Goal: Task Accomplishment & Management: Complete application form

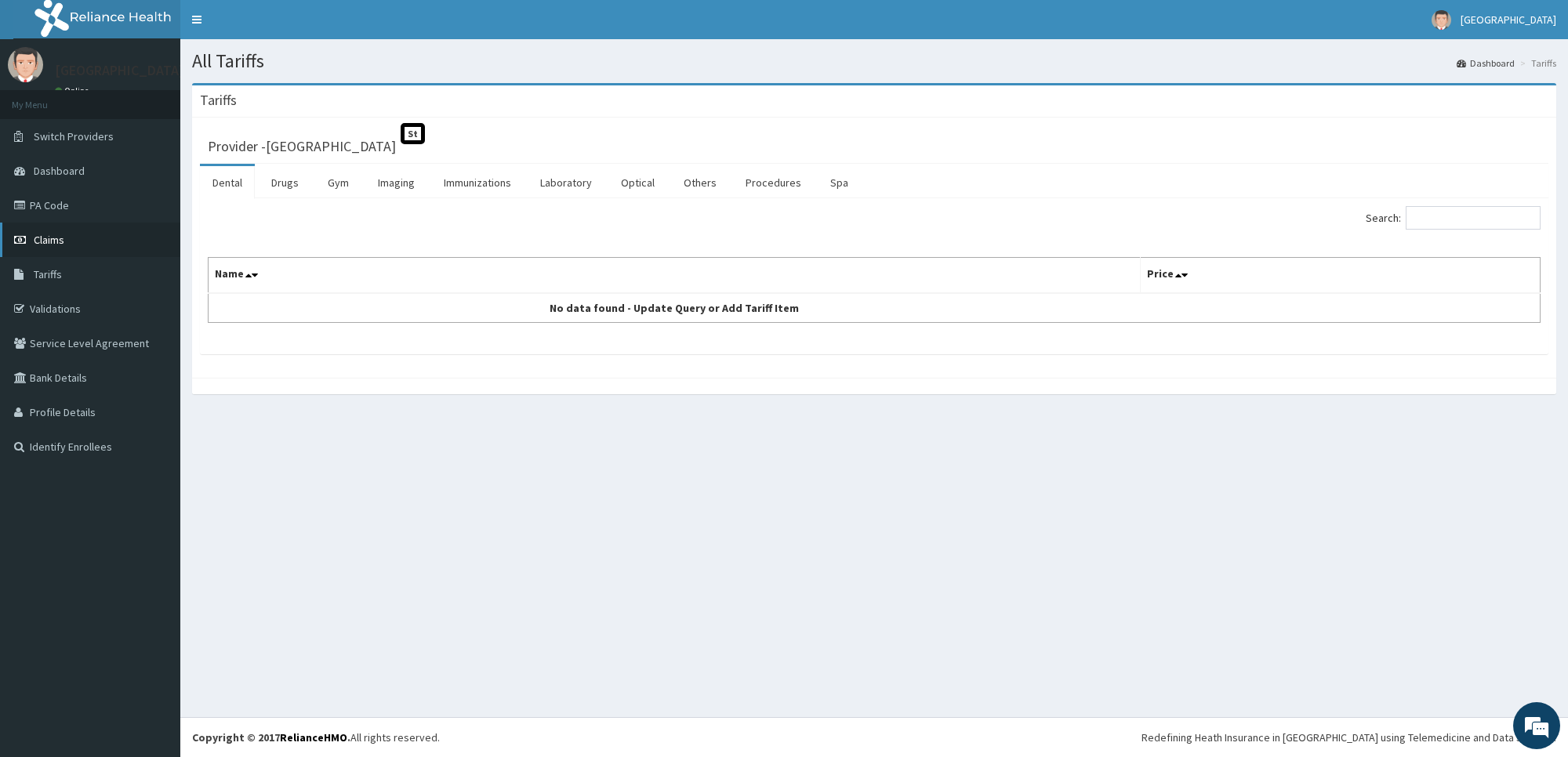
click at [88, 236] on link "Claims" at bounding box center [90, 239] width 180 height 35
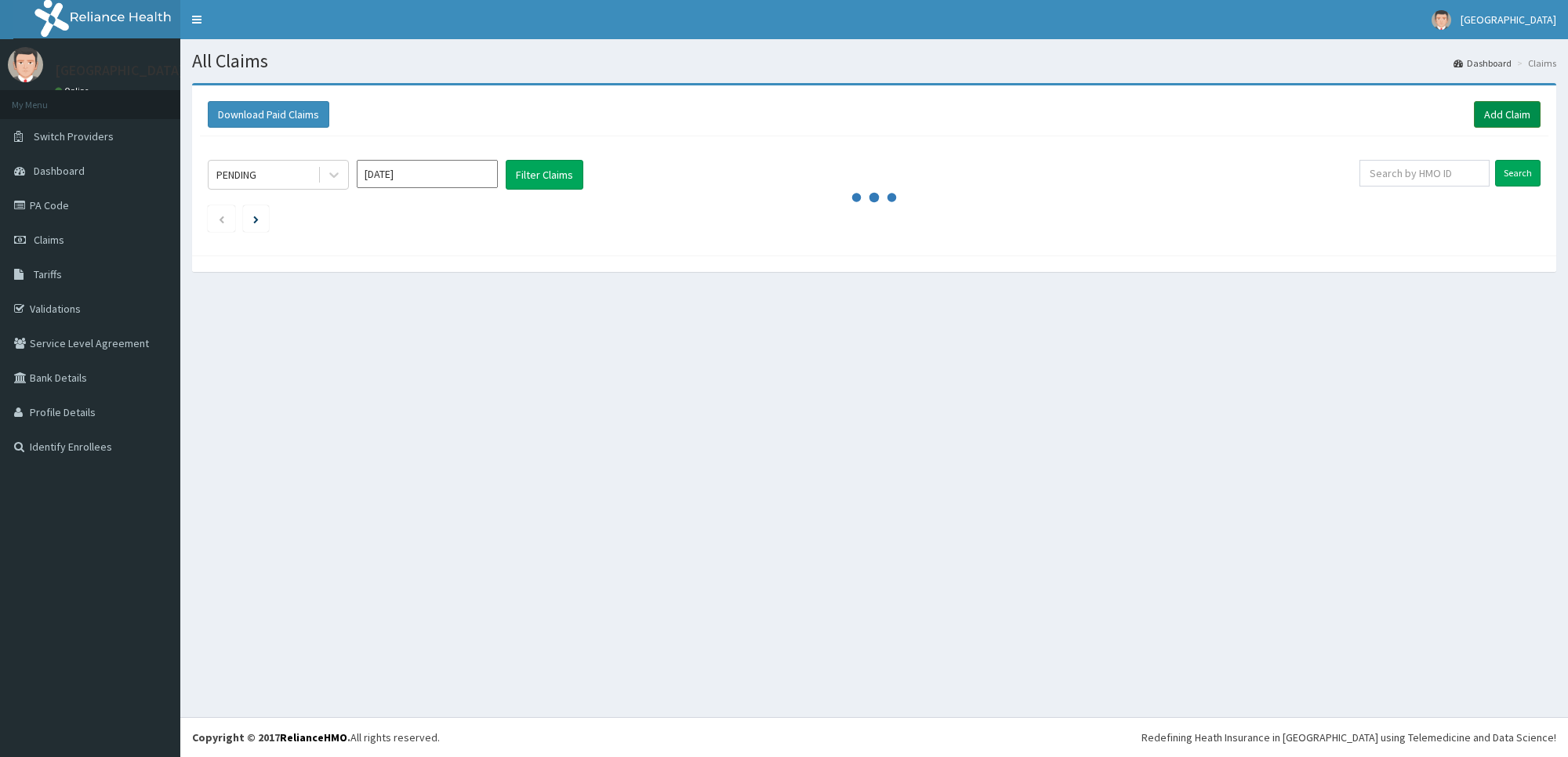
click at [1502, 107] on link "Add Claim" at bounding box center [1507, 114] width 66 height 27
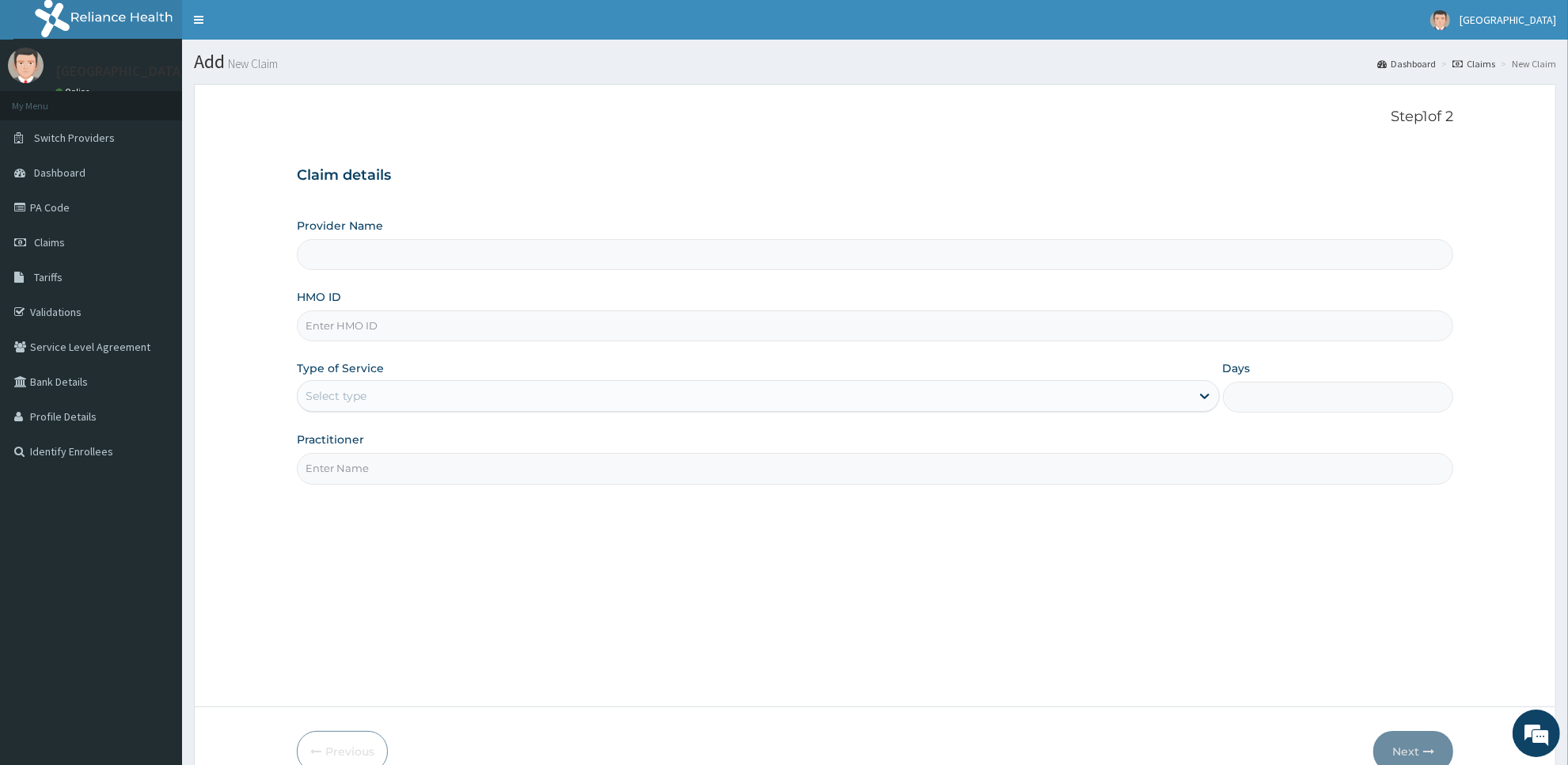
click at [665, 338] on input "HMO ID" at bounding box center [874, 326] width 1156 height 31
type input "[GEOGRAPHIC_DATA]"
type input "tml/10005/c"
click at [666, 398] on div "Select type" at bounding box center [744, 396] width 893 height 26
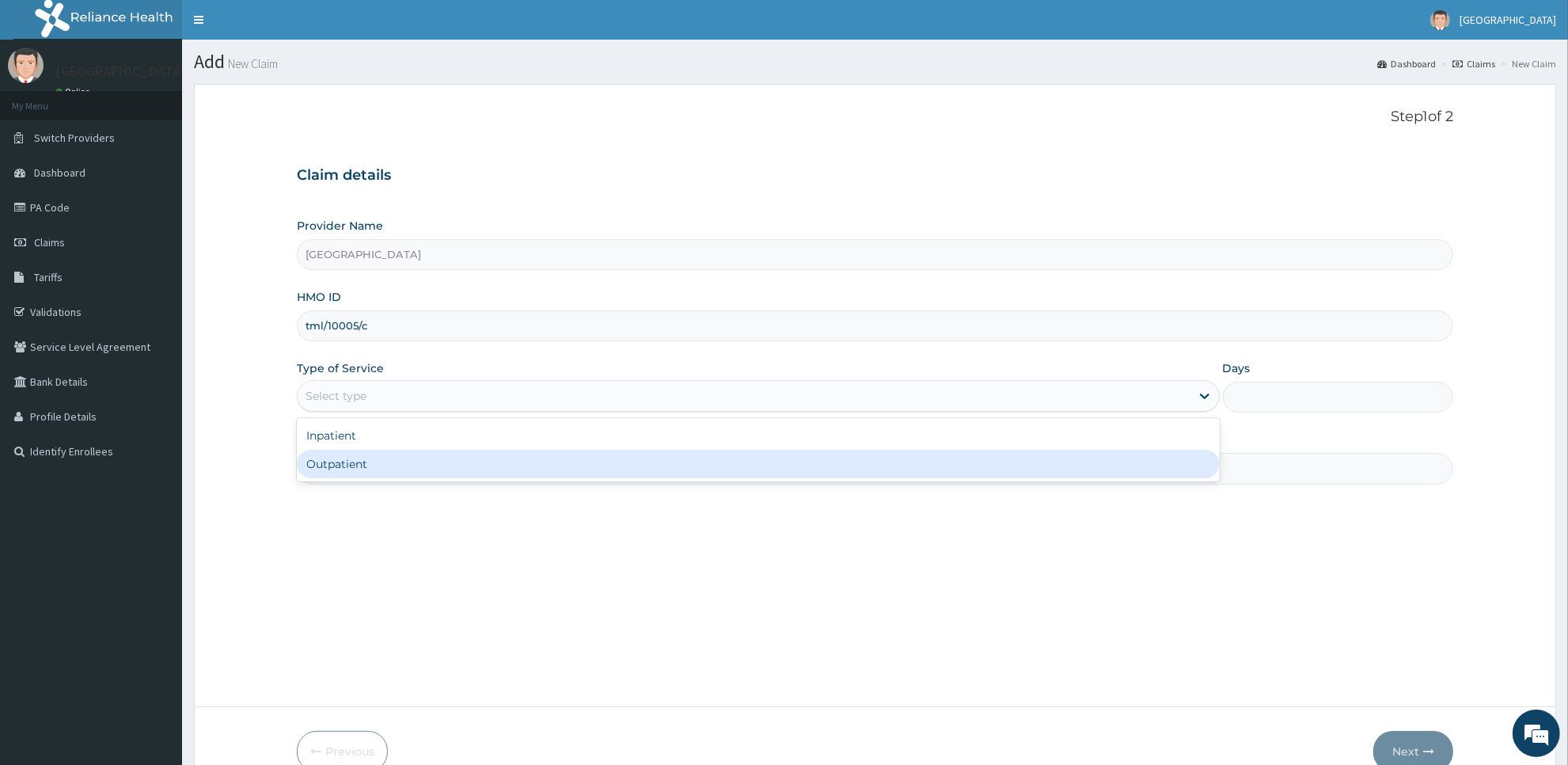
click at [660, 476] on div "Outpatient" at bounding box center [758, 464] width 923 height 28
type input "1"
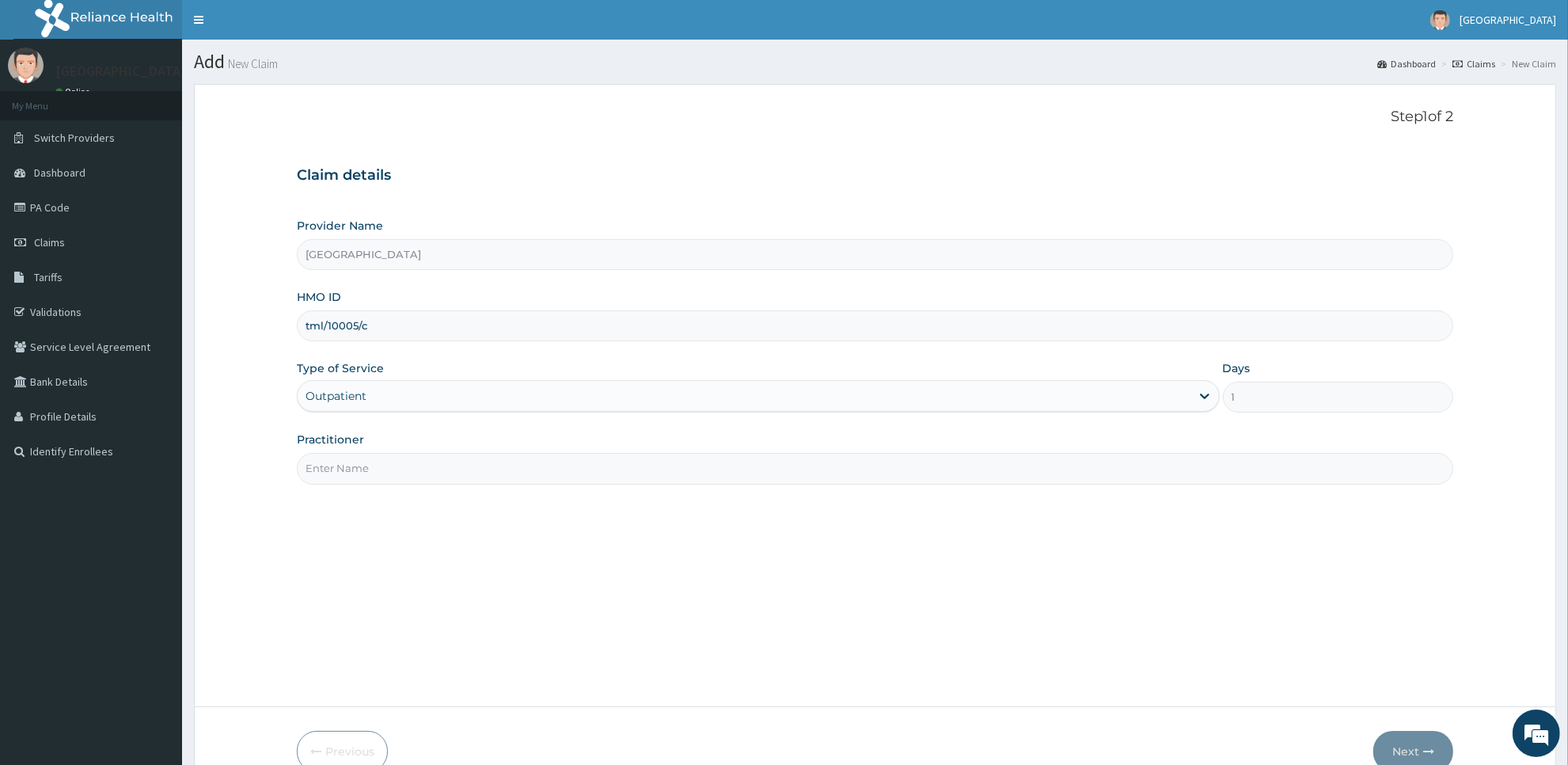
click at [639, 479] on input "Practitioner" at bounding box center [874, 468] width 1156 height 31
type input "dr dede"
click at [1395, 745] on button "Next" at bounding box center [1413, 752] width 80 height 42
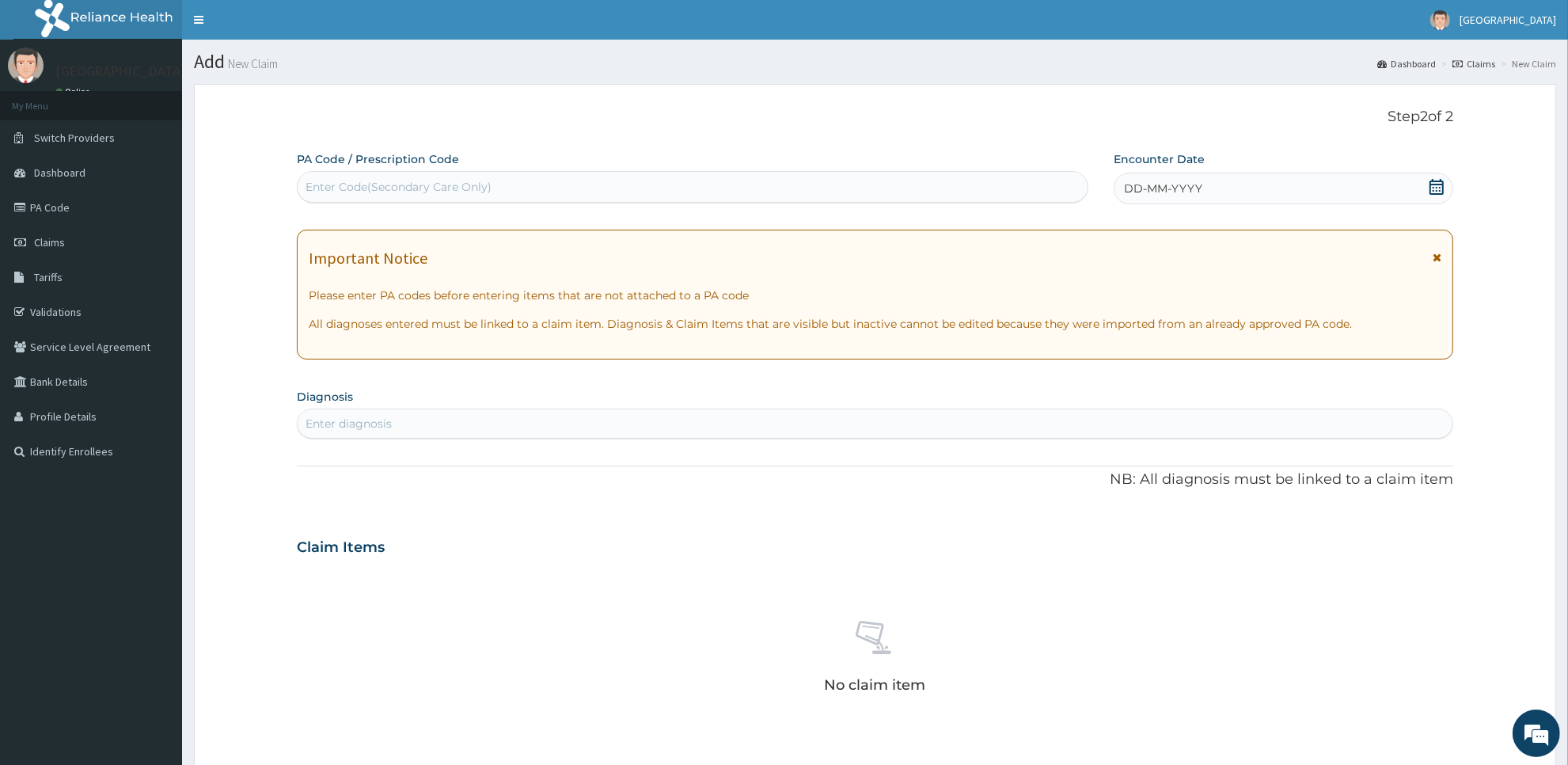
click at [975, 432] on div "Enter diagnosis" at bounding box center [875, 423] width 1155 height 26
type input "contrace"
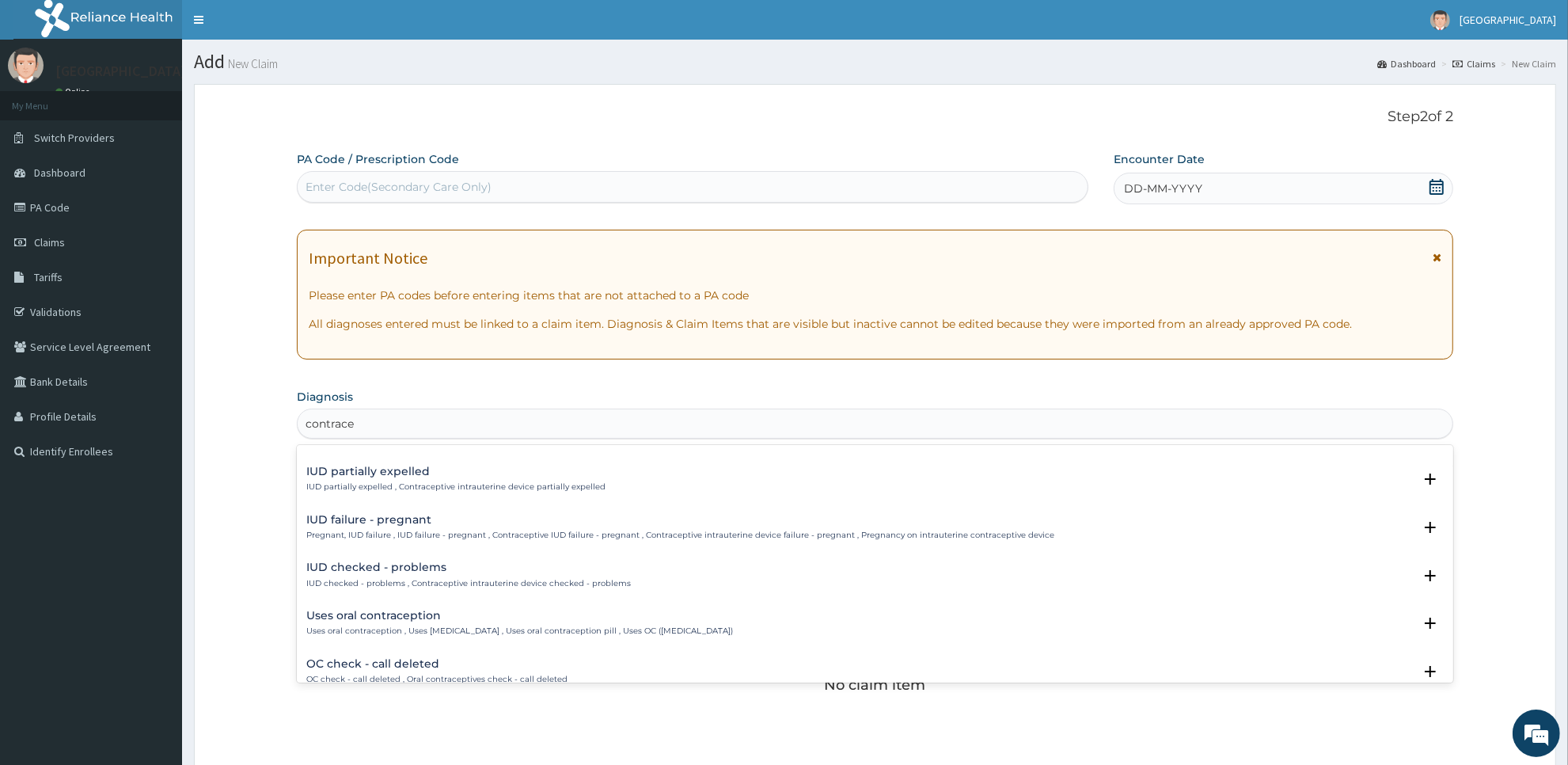
scroll to position [626, 0]
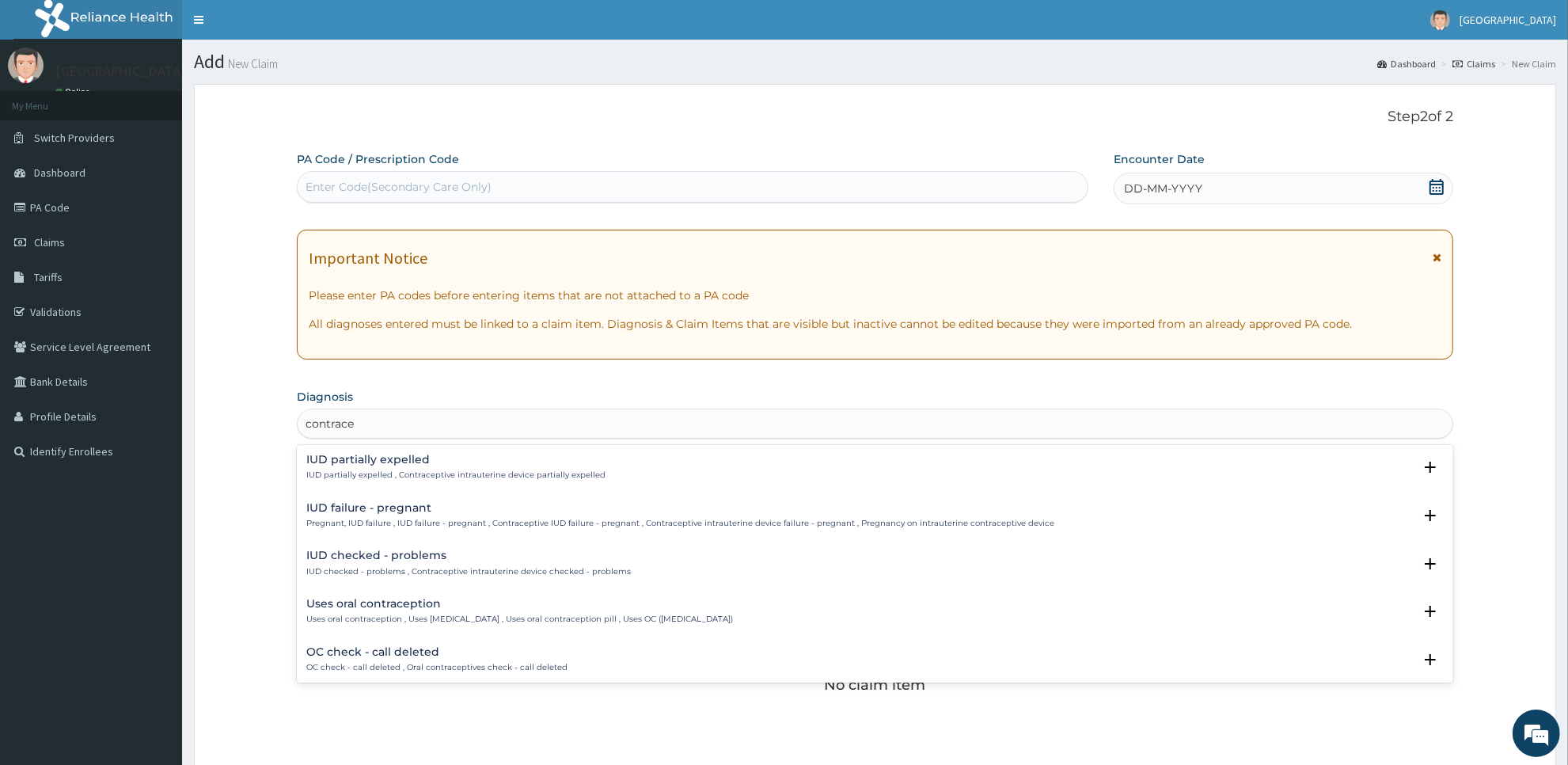
click at [386, 616] on p "Uses oral contraception , Uses oral contraceptive , Uses oral contraception pil…" at bounding box center [520, 620] width 427 height 11
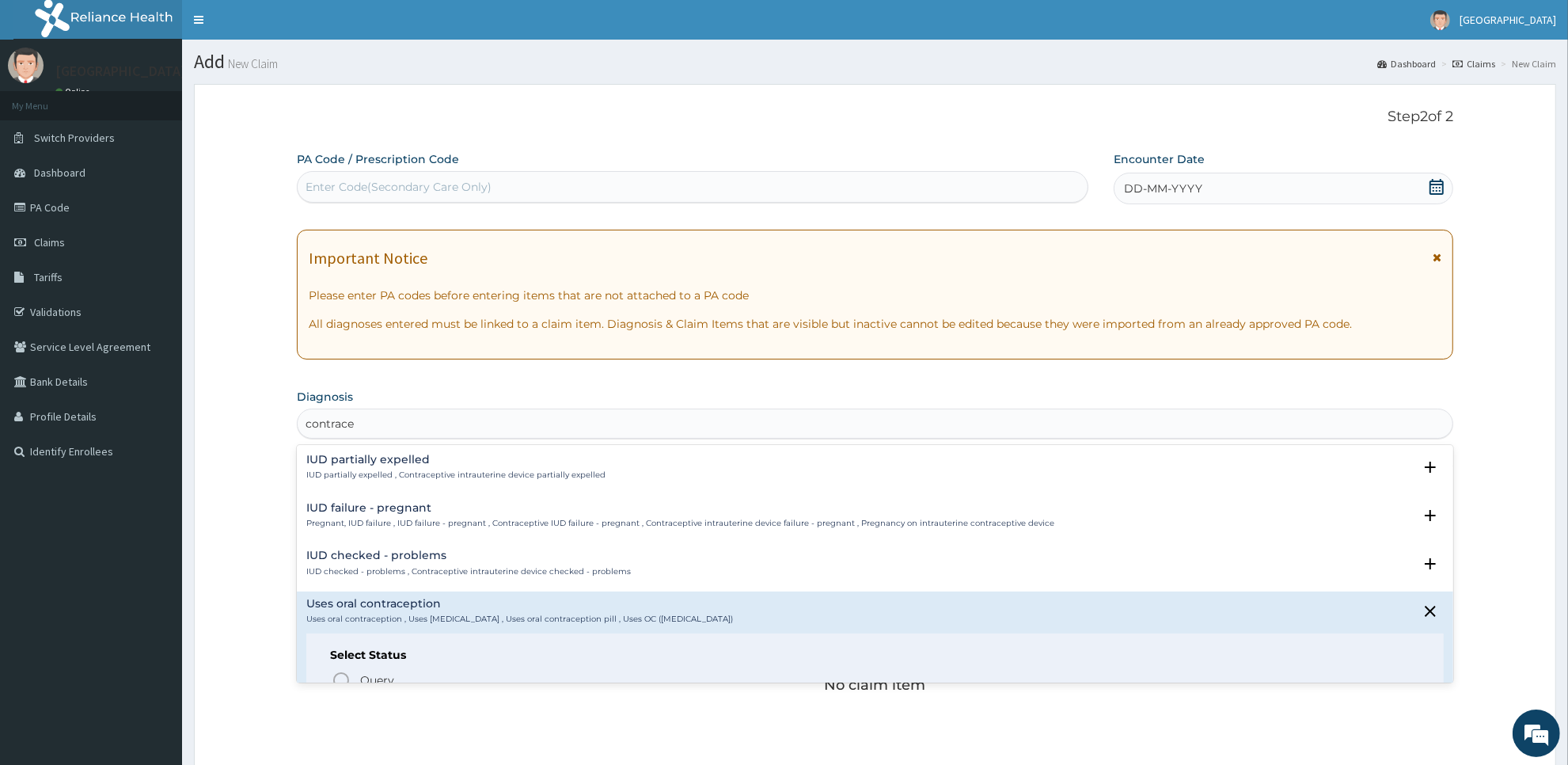
scroll to position [746, 0]
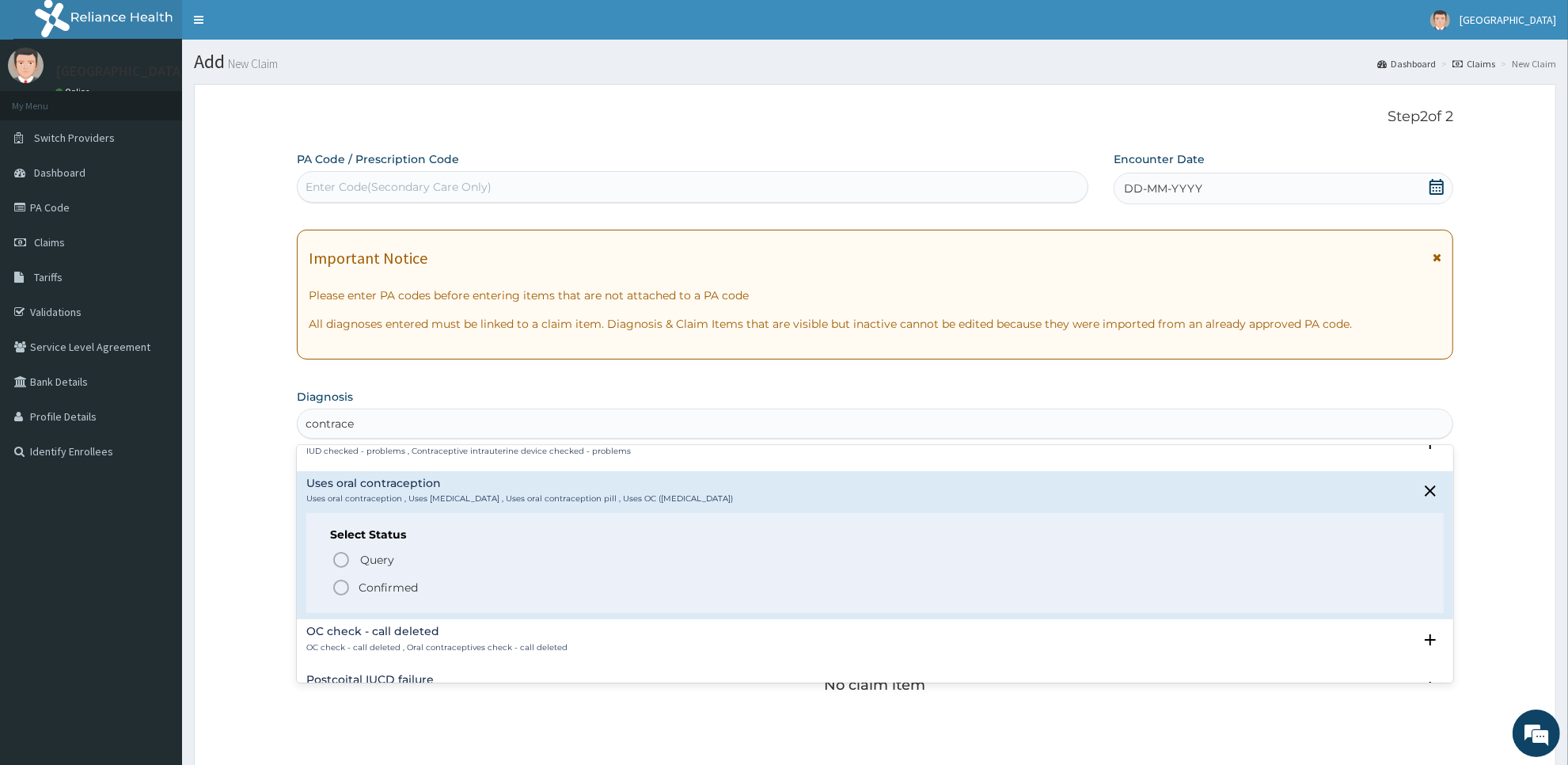
click at [396, 580] on p "Confirmed" at bounding box center [388, 587] width 59 height 16
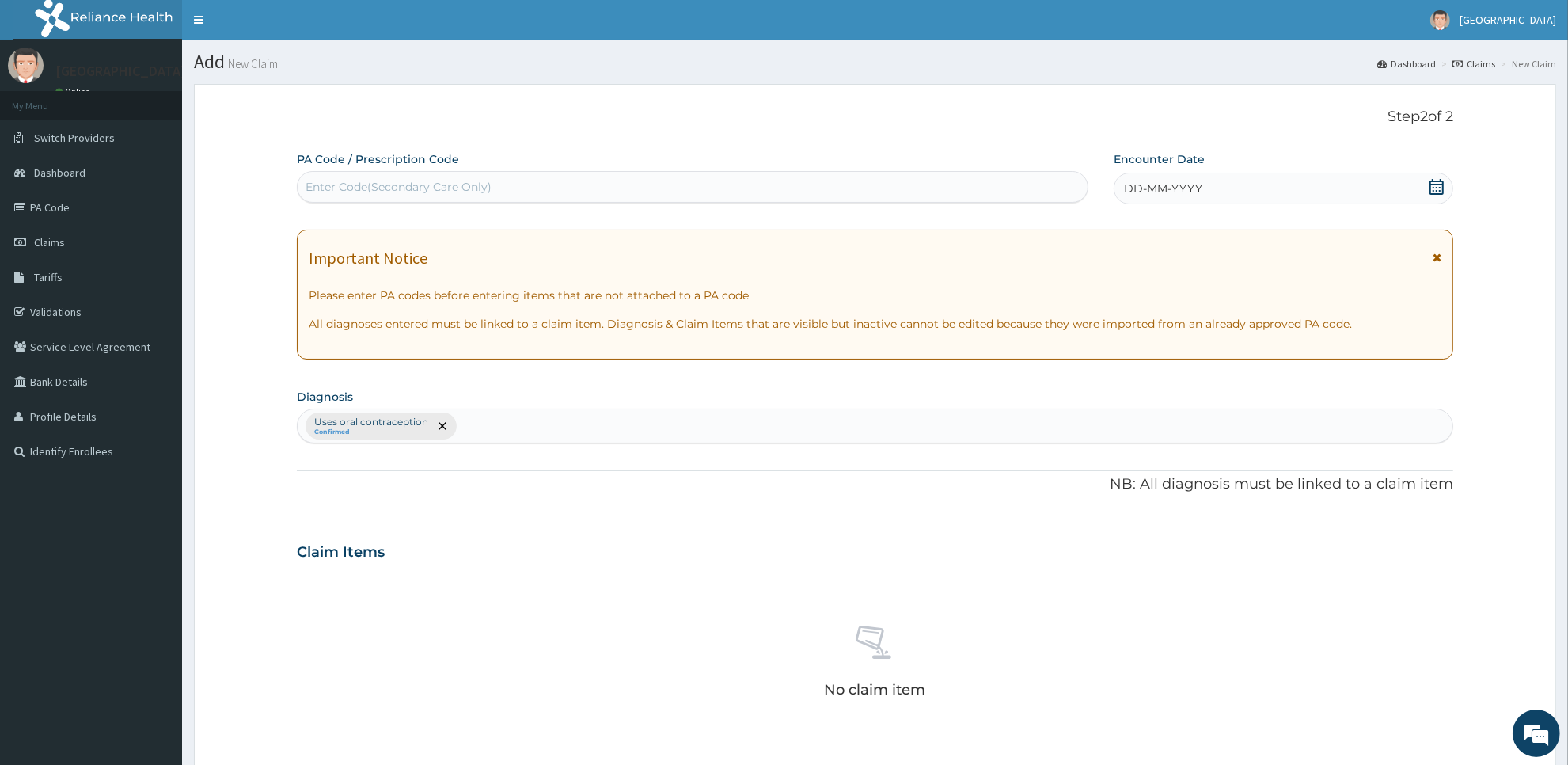
scroll to position [362, 0]
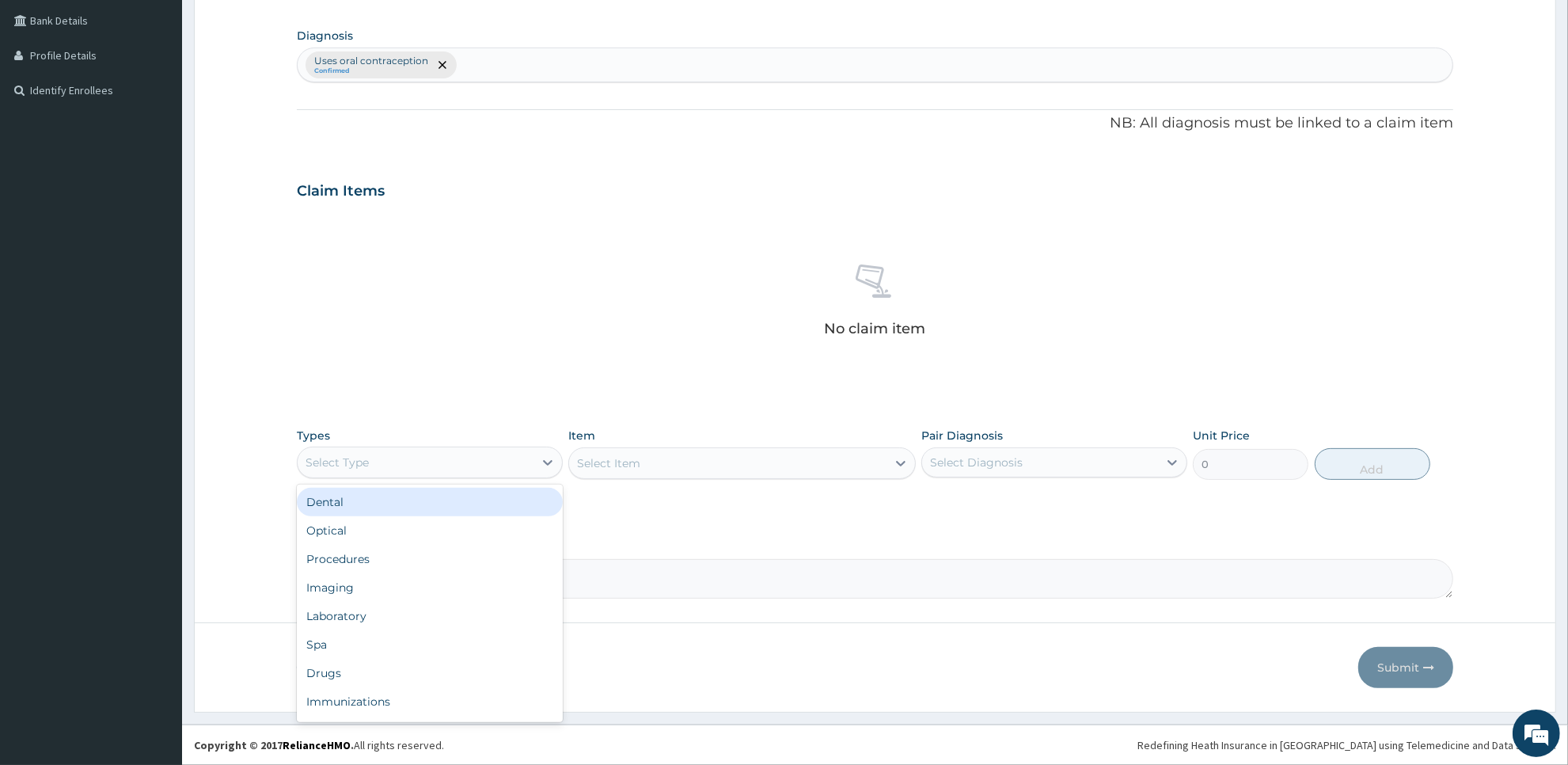
click at [481, 464] on div "Select Type" at bounding box center [415, 462] width 236 height 26
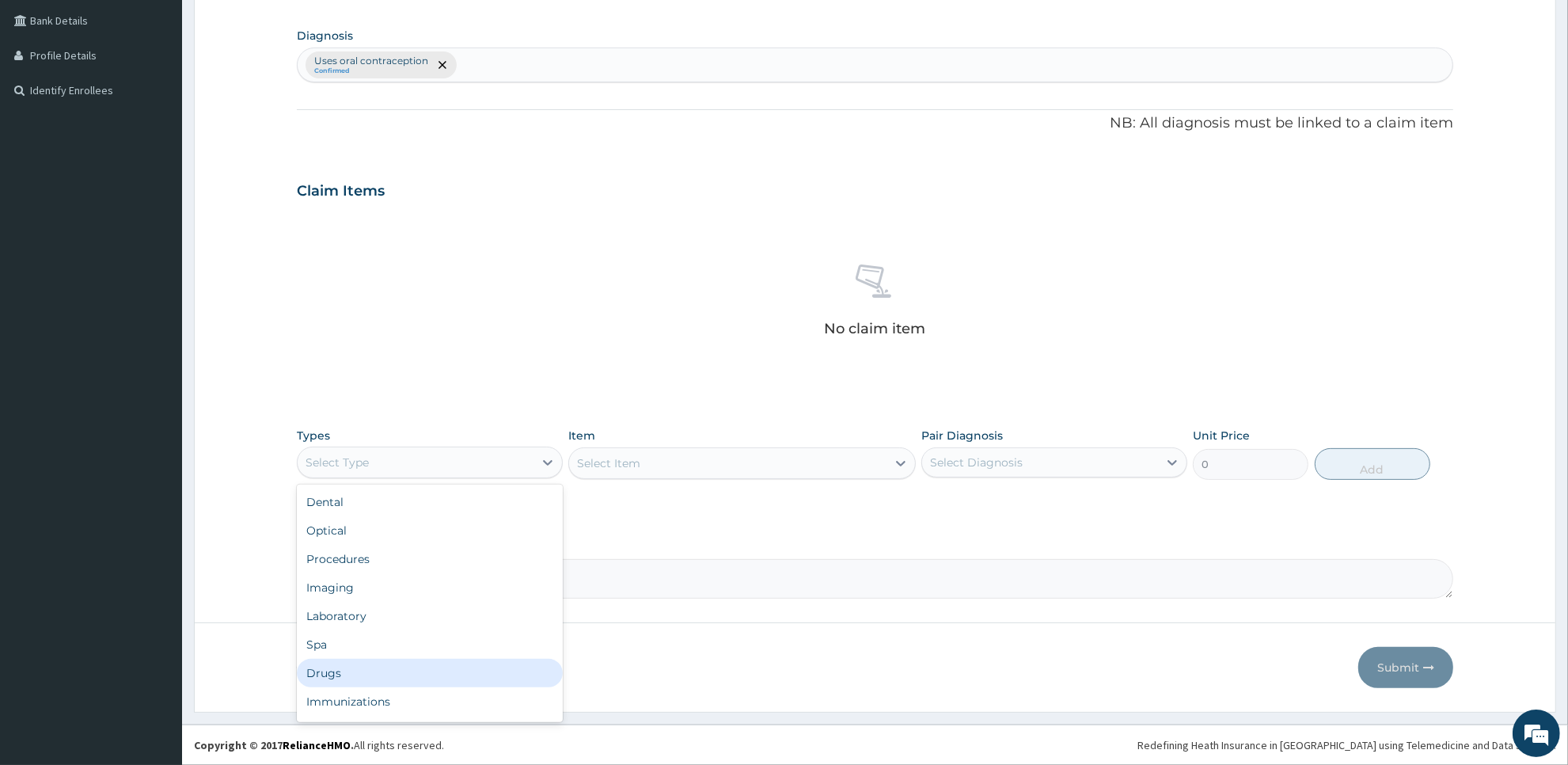
click at [460, 675] on div "Drugs" at bounding box center [430, 673] width 266 height 28
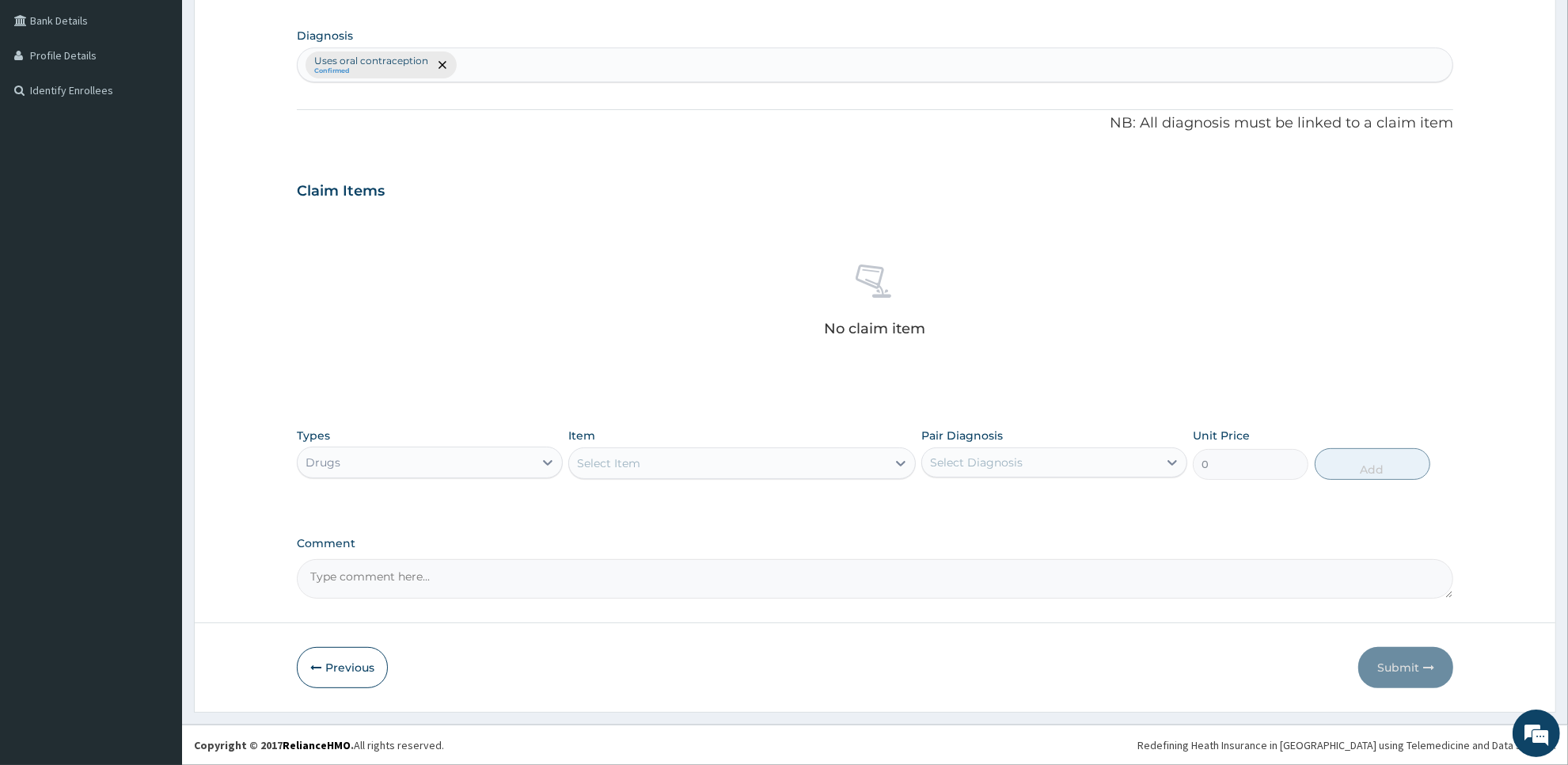
click at [843, 462] on div "Select Item" at bounding box center [727, 463] width 316 height 26
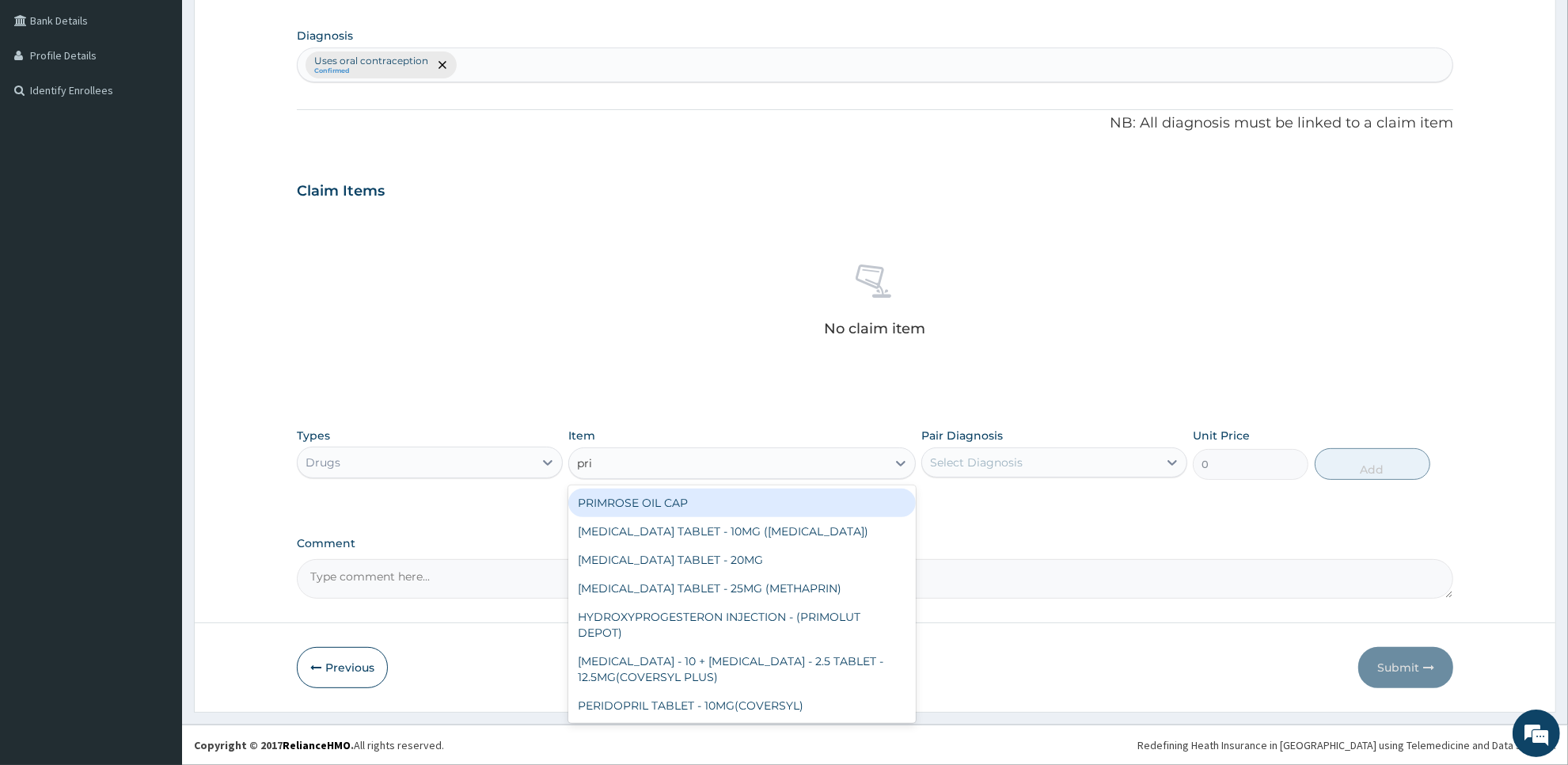
type input "prim"
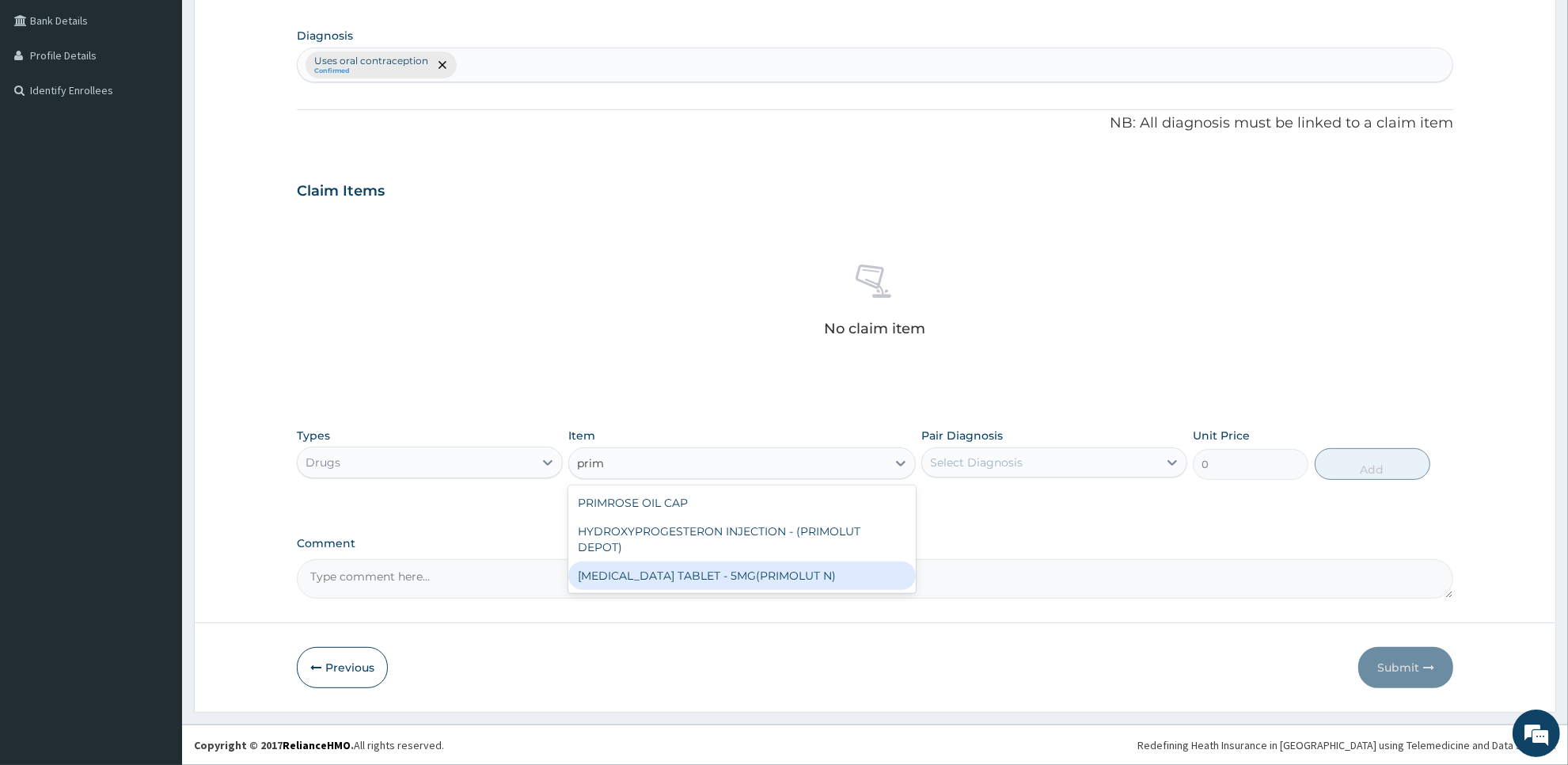
click at [841, 576] on div "NORETHISTERONE TABLET - 5MG(PRIMOLUT N)" at bounding box center [741, 576] width 346 height 28
type input "168"
